Goal: Check status: Check status

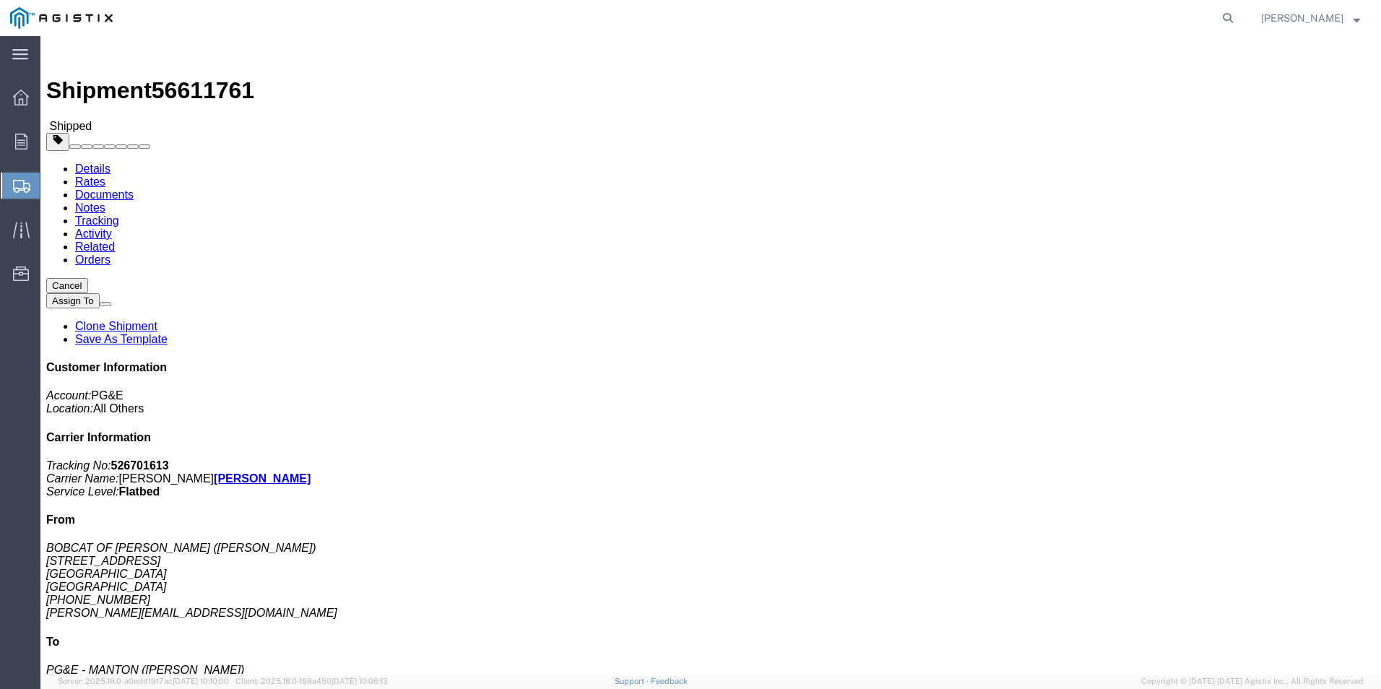
click link "Tracking"
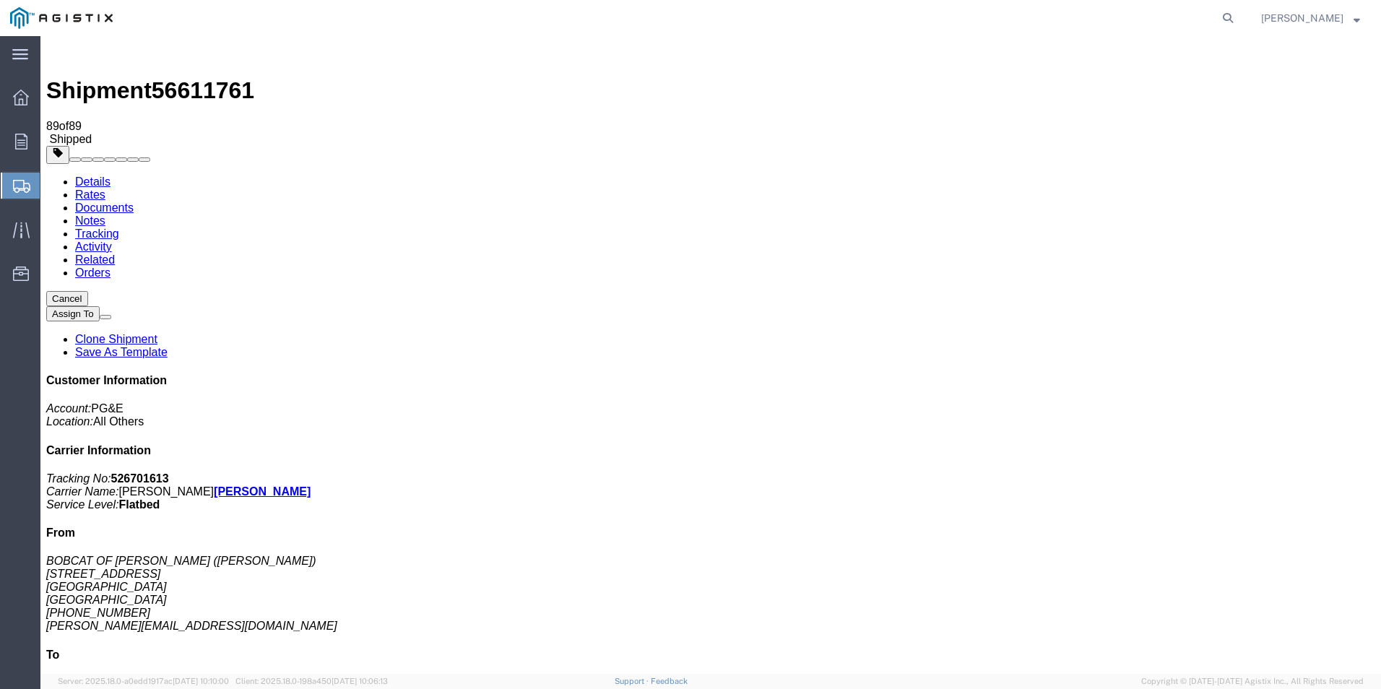
click at [112, 240] on link "Activity" at bounding box center [93, 246] width 37 height 12
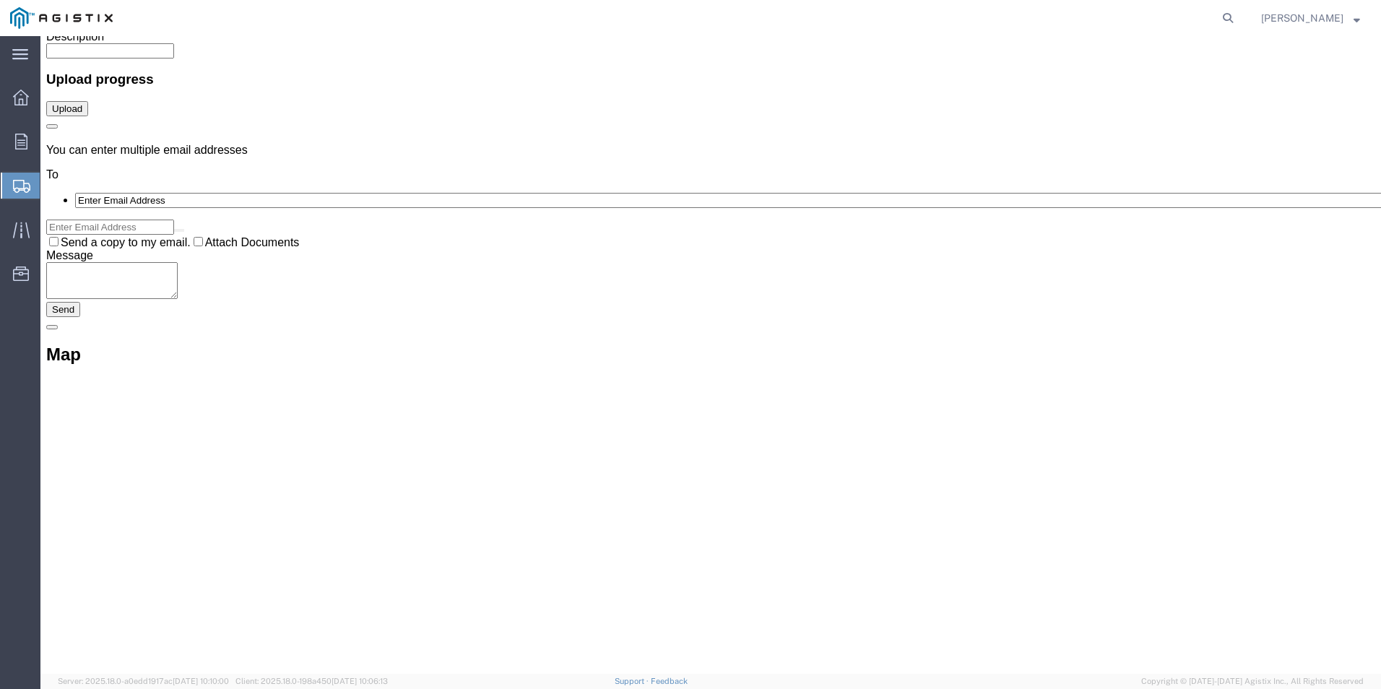
scroll to position [7896, 0]
drag, startPoint x: 401, startPoint y: 157, endPoint x: 412, endPoint y: 453, distance: 297.0
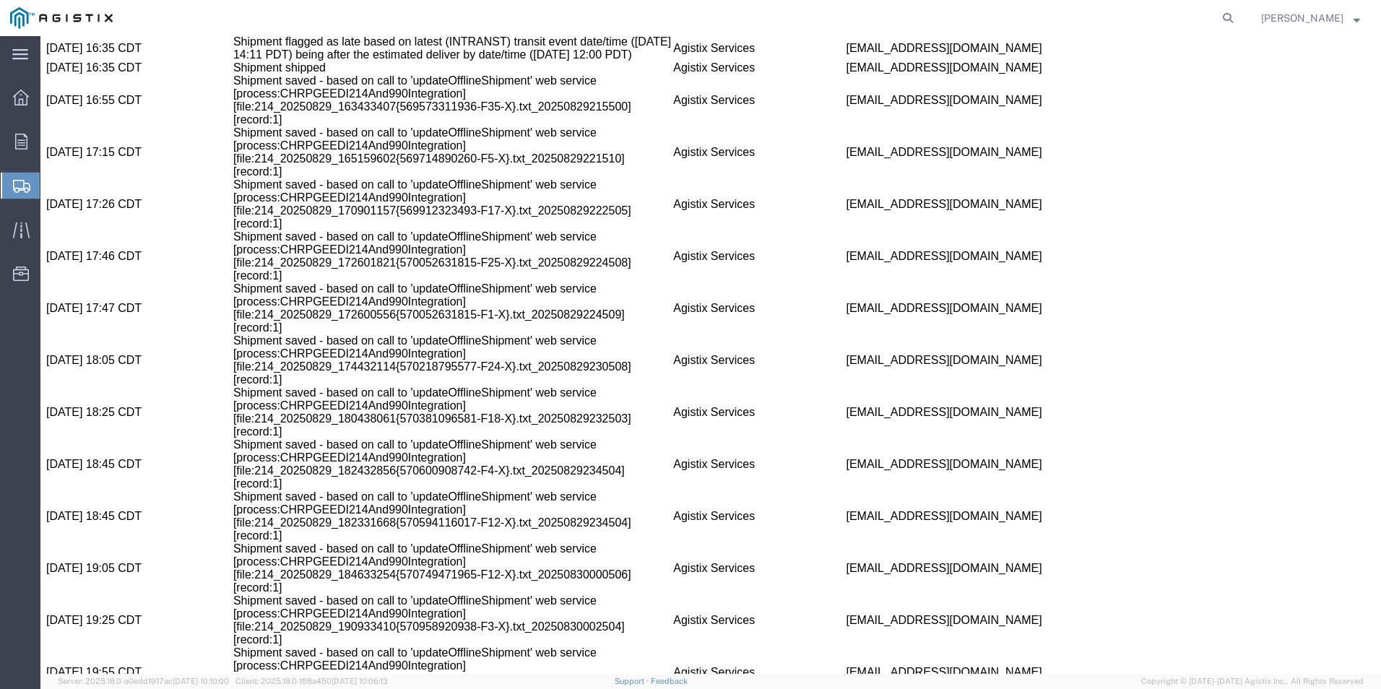
scroll to position [0, 0]
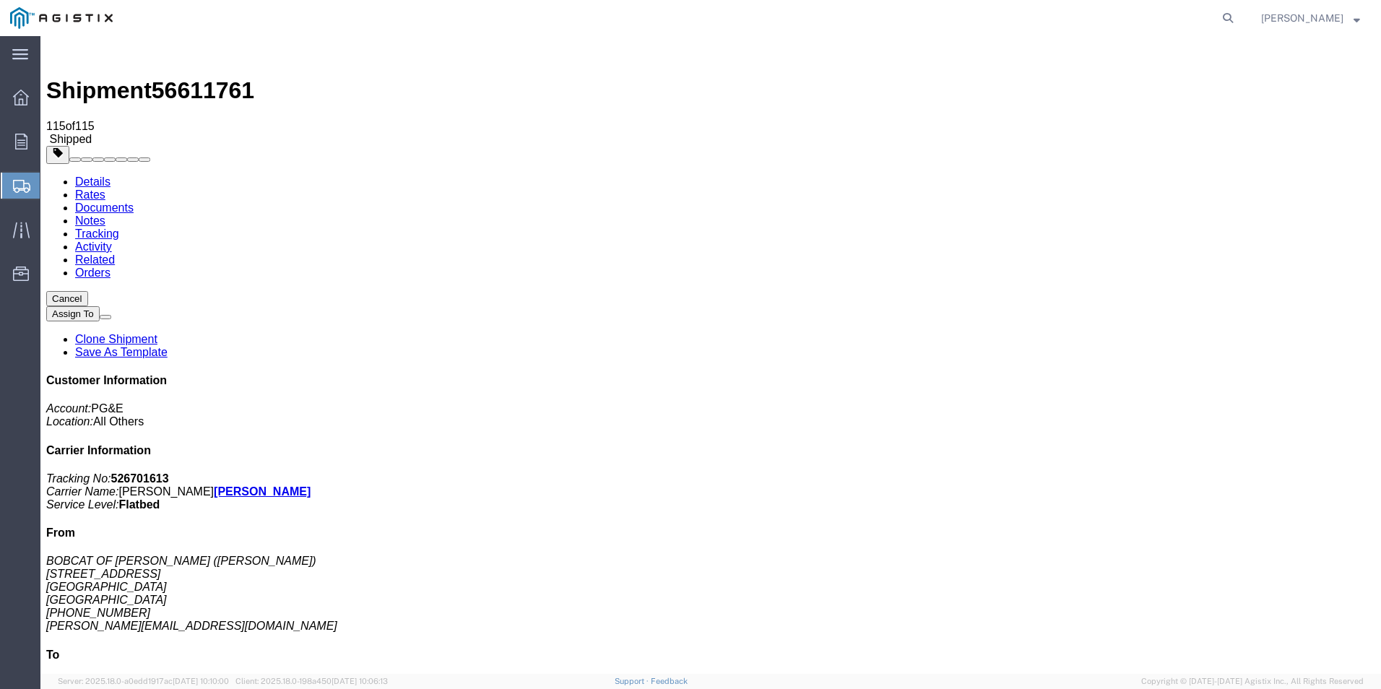
drag, startPoint x: 413, startPoint y: 446, endPoint x: 435, endPoint y: 183, distance: 263.8
drag, startPoint x: 324, startPoint y: 92, endPoint x: 377, endPoint y: 165, distance: 90.4
click at [119, 227] on link "Tracking" at bounding box center [97, 233] width 44 height 12
drag, startPoint x: 436, startPoint y: 222, endPoint x: 404, endPoint y: 23, distance: 201.9
